Goal: Information Seeking & Learning: Learn about a topic

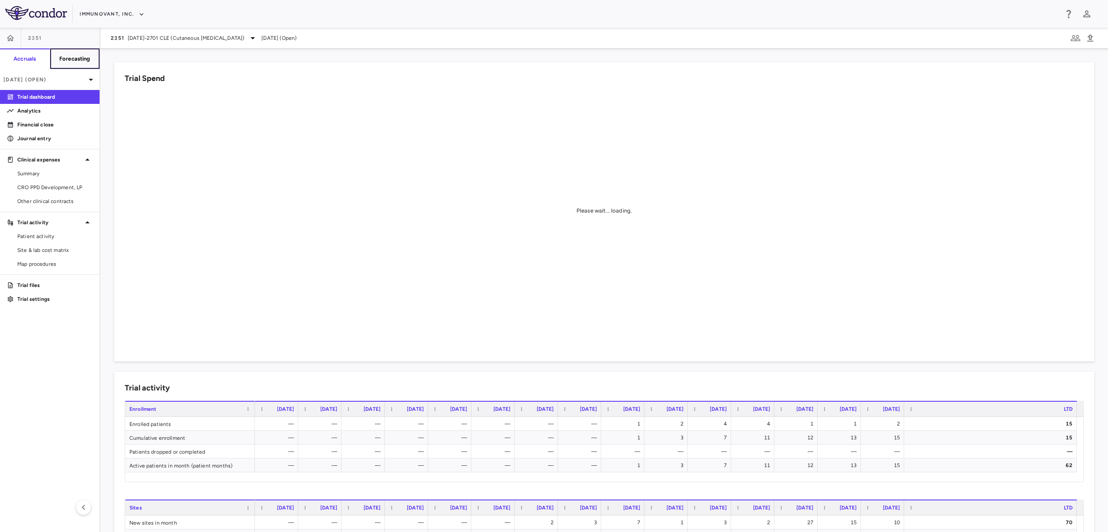
click at [76, 63] on button "Forecasting" at bounding box center [75, 58] width 50 height 21
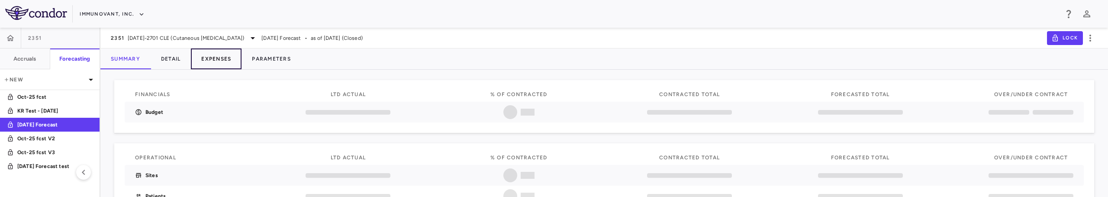
click at [215, 55] on button "Expenses" at bounding box center [216, 58] width 51 height 21
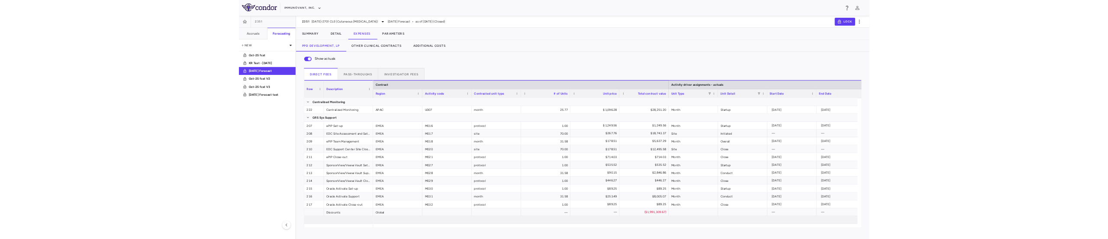
scroll to position [3977, 0]
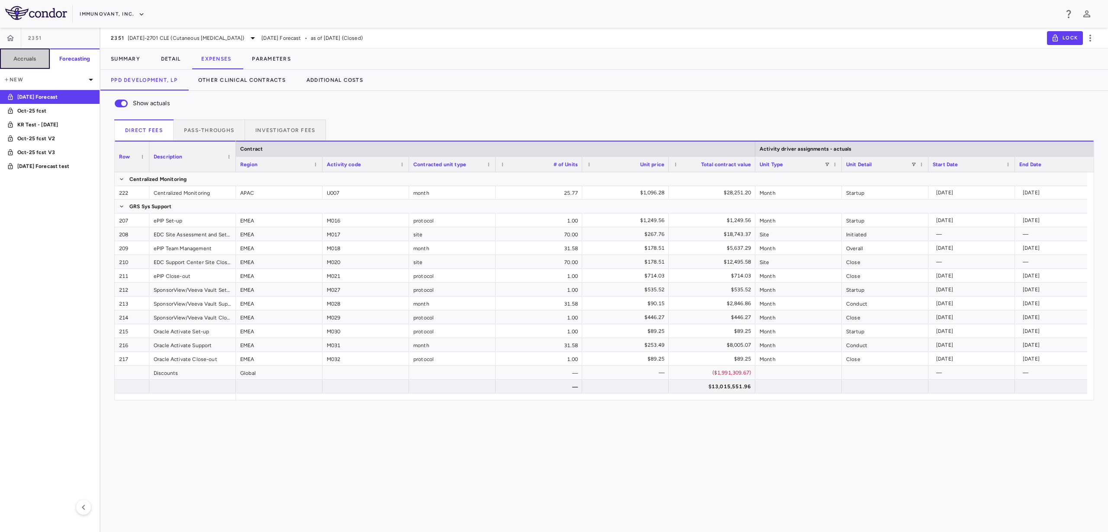
click at [29, 66] on button "Accruals" at bounding box center [25, 58] width 50 height 21
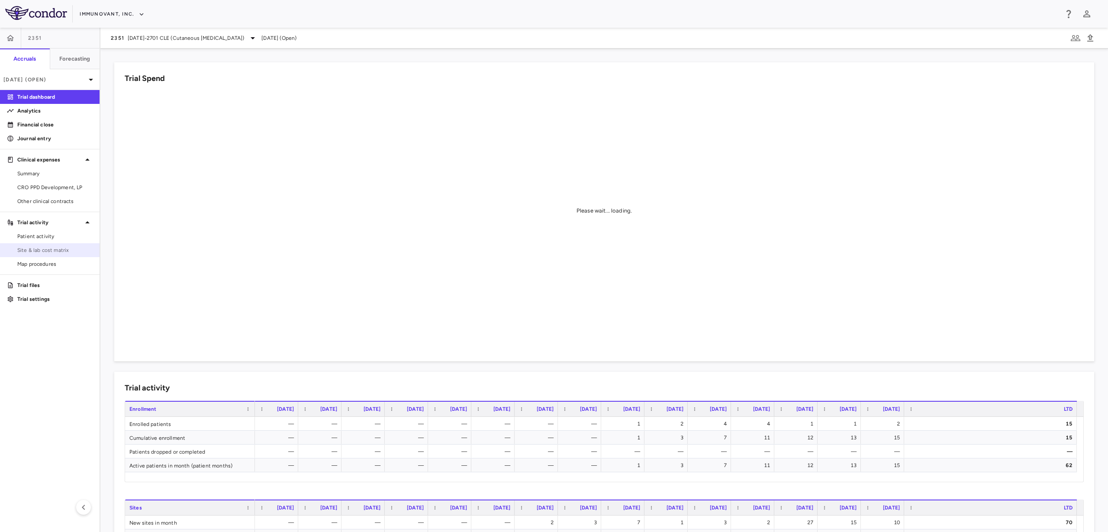
click at [69, 239] on link "Site & lab cost matrix" at bounding box center [50, 250] width 100 height 13
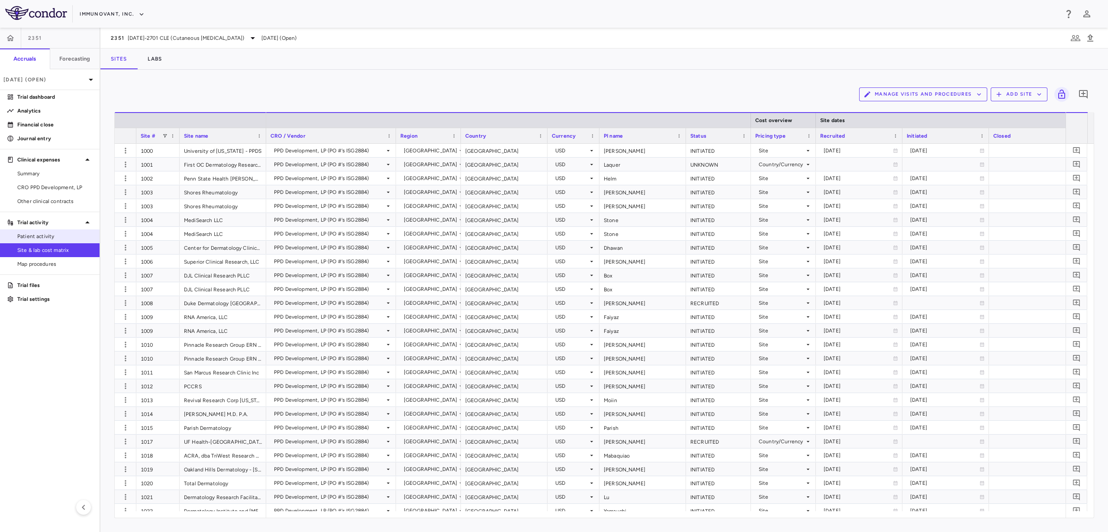
click at [79, 234] on span "Patient activity" at bounding box center [54, 237] width 75 height 8
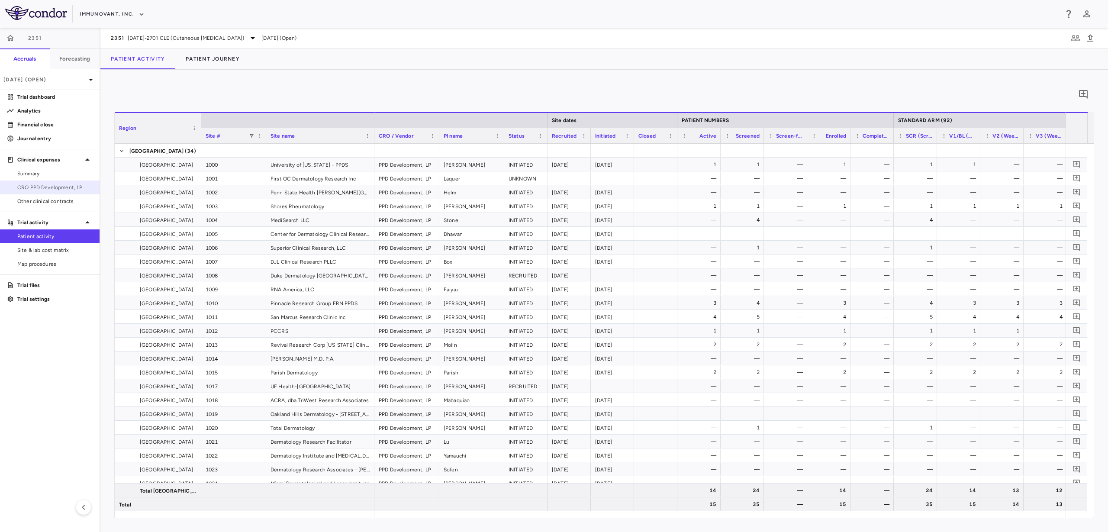
click at [65, 185] on span "CRO PPD Development, LP" at bounding box center [54, 188] width 75 height 8
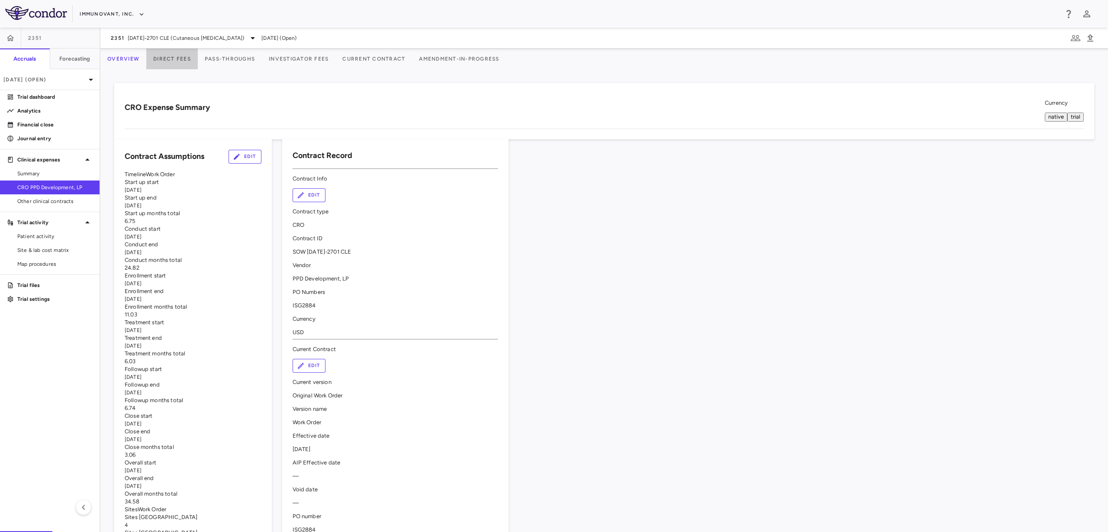
click at [197, 66] on button "Direct Fees" at bounding box center [172, 58] width 52 height 21
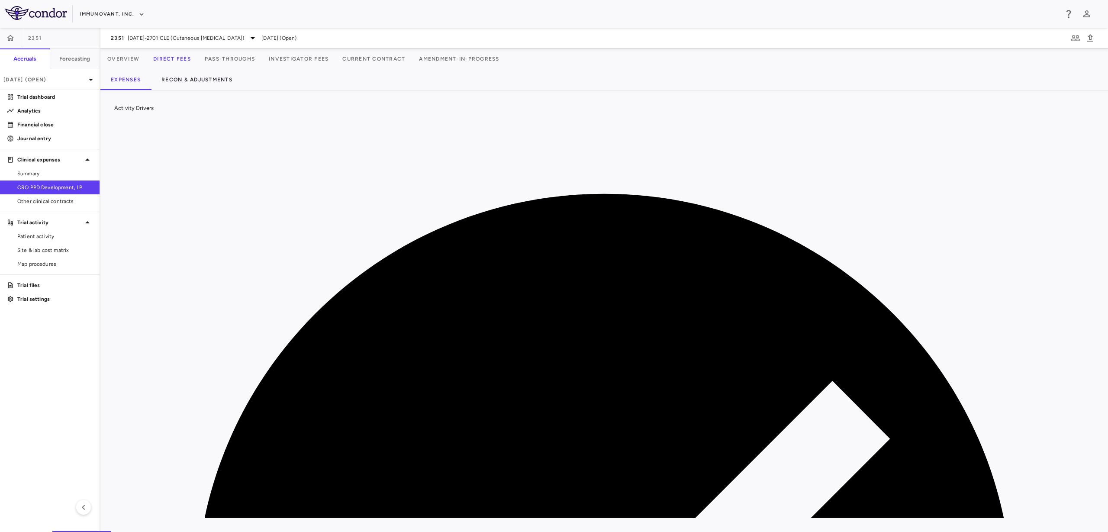
scroll to position [4016, 0]
